Goal: Navigation & Orientation: Find specific page/section

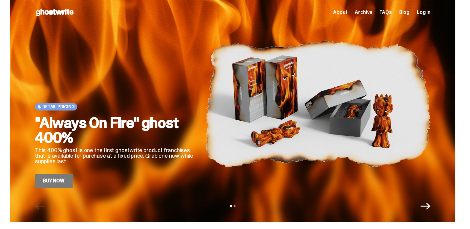
click at [344, 16] on div "Open main menu Home About Archive FAQs Blog Log in About Archive FAQs Blog" at bounding box center [232, 12] width 395 height 10
click at [343, 11] on span "About" at bounding box center [340, 12] width 14 height 5
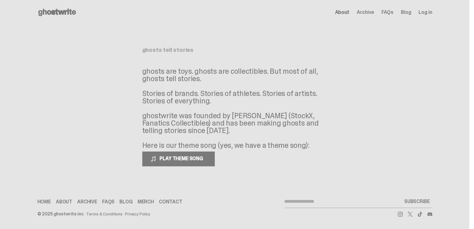
click at [225, 71] on p "ghosts are toys. ghosts are collectibles. But most of all, ghosts tell stories.…" at bounding box center [234, 109] width 185 height 82
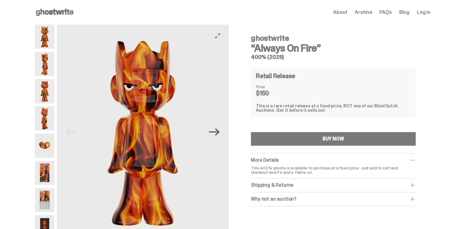
click at [215, 134] on icon "Next" at bounding box center [214, 132] width 11 height 11
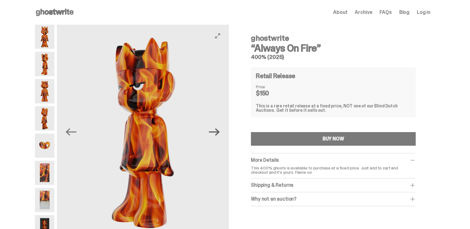
click at [215, 134] on icon "Next" at bounding box center [214, 132] width 11 height 11
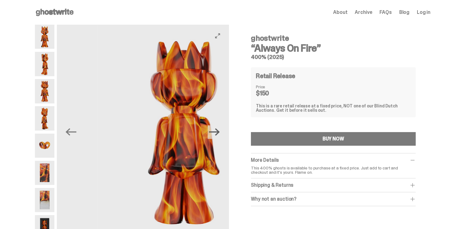
click at [215, 134] on icon "Next" at bounding box center [214, 132] width 11 height 11
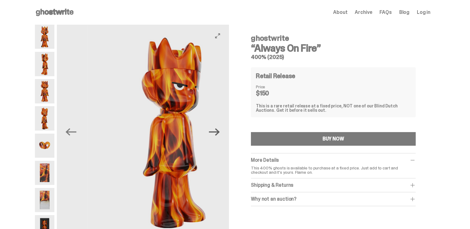
click at [215, 134] on icon "Next" at bounding box center [214, 132] width 11 height 11
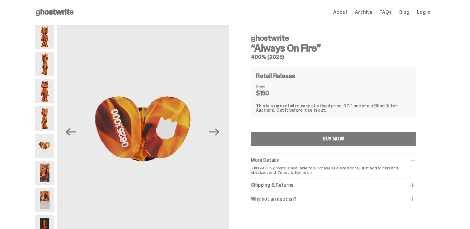
click at [367, 12] on span "Archive" at bounding box center [363, 12] width 17 height 5
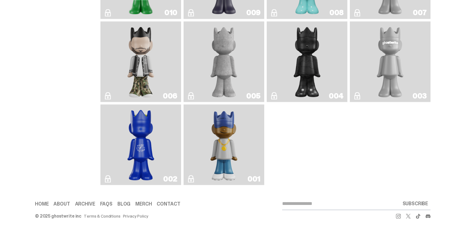
scroll to position [1135, 0]
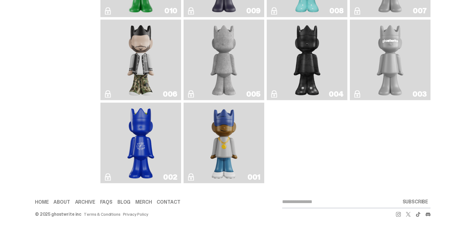
click at [217, 141] on img "Eastside Golf" at bounding box center [224, 143] width 32 height 76
